Goal: Task Accomplishment & Management: Manage account settings

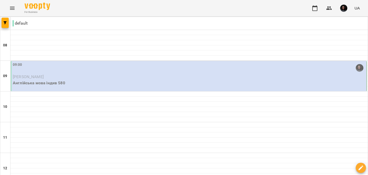
click at [69, 73] on div "09:00" at bounding box center [189, 68] width 353 height 12
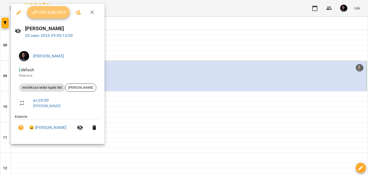
click at [59, 11] on span "Урок відбувся" at bounding box center [48, 12] width 35 height 6
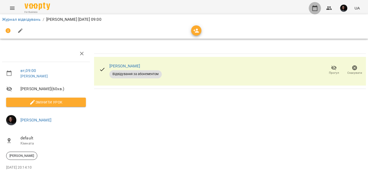
click at [315, 10] on icon "button" at bounding box center [315, 8] width 6 height 6
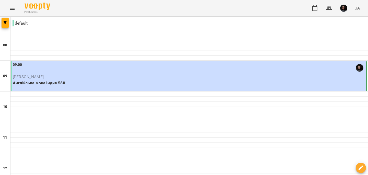
scroll to position [58, 0]
